Goal: Navigation & Orientation: Find specific page/section

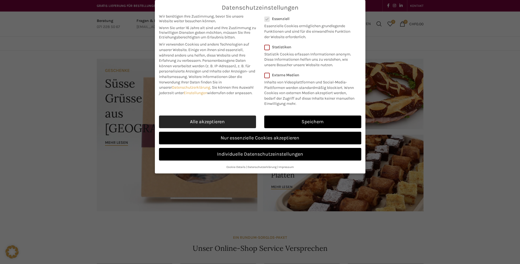
click at [223, 121] on link "Alle akzeptieren" at bounding box center [207, 121] width 97 height 13
checkbox input "true"
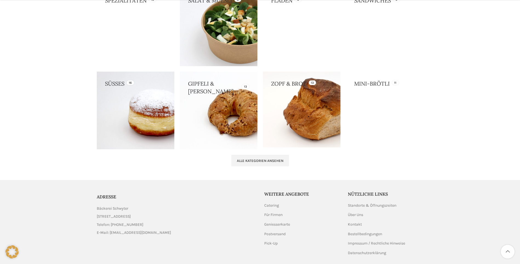
scroll to position [521, 0]
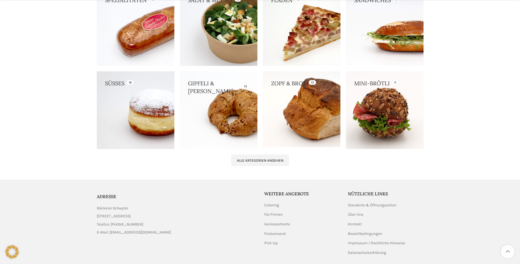
click at [380, 112] on link at bounding box center [385, 110] width 78 height 78
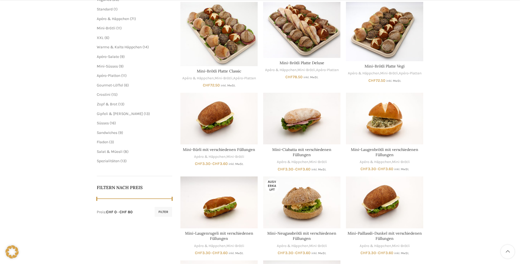
scroll to position [110, 0]
